Goal: Use online tool/utility: Use online tool/utility

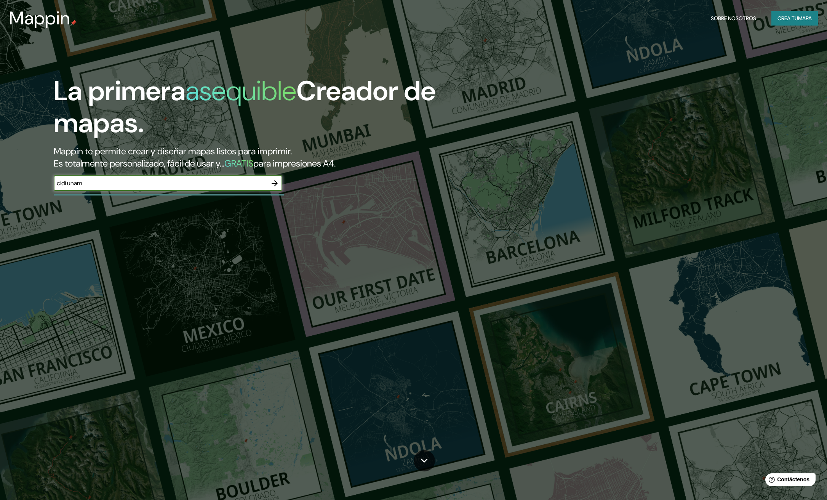
type input "cidi unam"
click at [275, 185] on icon "button" at bounding box center [274, 183] width 9 height 9
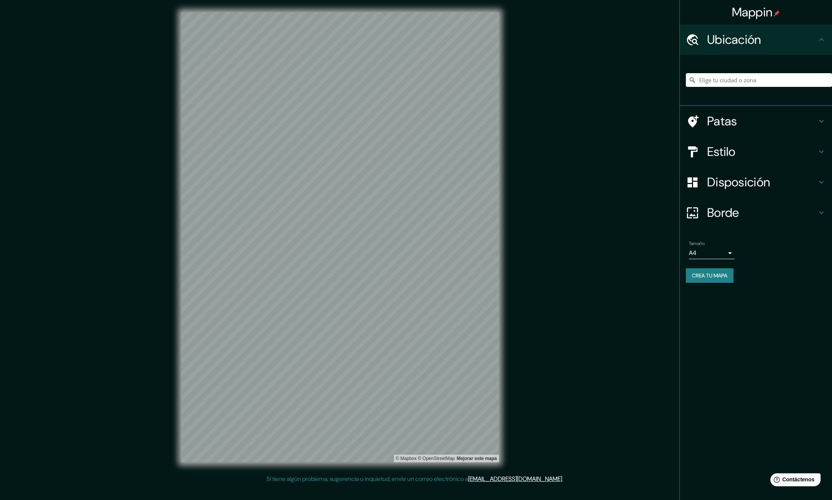
click at [738, 81] on input "Elige tu ciudad o zona" at bounding box center [759, 80] width 146 height 14
click at [725, 84] on input "[GEOGRAPHIC_DATA], [GEOGRAPHIC_DATA], [GEOGRAPHIC_DATA]" at bounding box center [759, 80] width 146 height 14
click at [725, 83] on input "[GEOGRAPHIC_DATA], [GEOGRAPHIC_DATA], [GEOGRAPHIC_DATA]" at bounding box center [759, 80] width 146 height 14
paste input "Cto. [STREET_ADDRESS]"
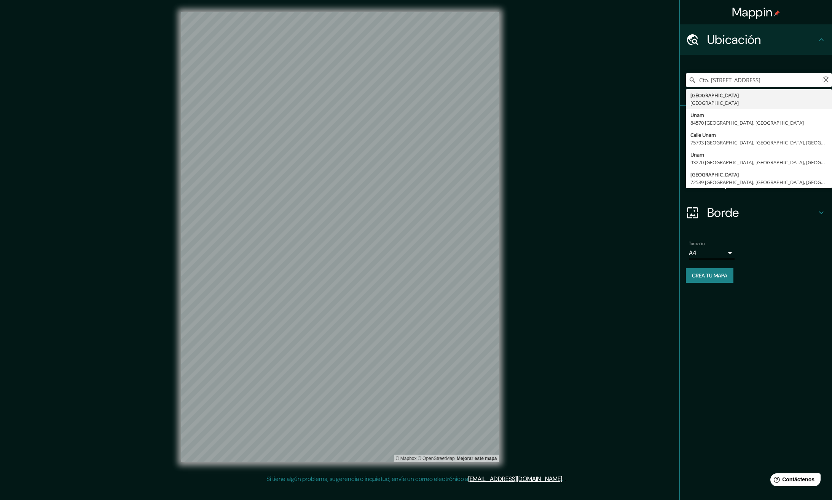
scroll to position [0, 61]
type input "Calle Coyoacán, [GEOGRAPHIC_DATA], [GEOGRAPHIC_DATA], [GEOGRAPHIC_DATA]"
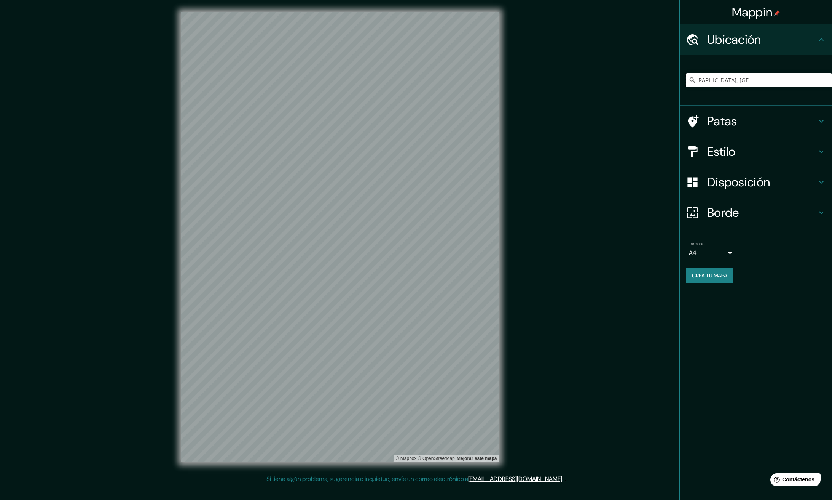
scroll to position [0, 0]
